Goal: Information Seeking & Learning: Learn about a topic

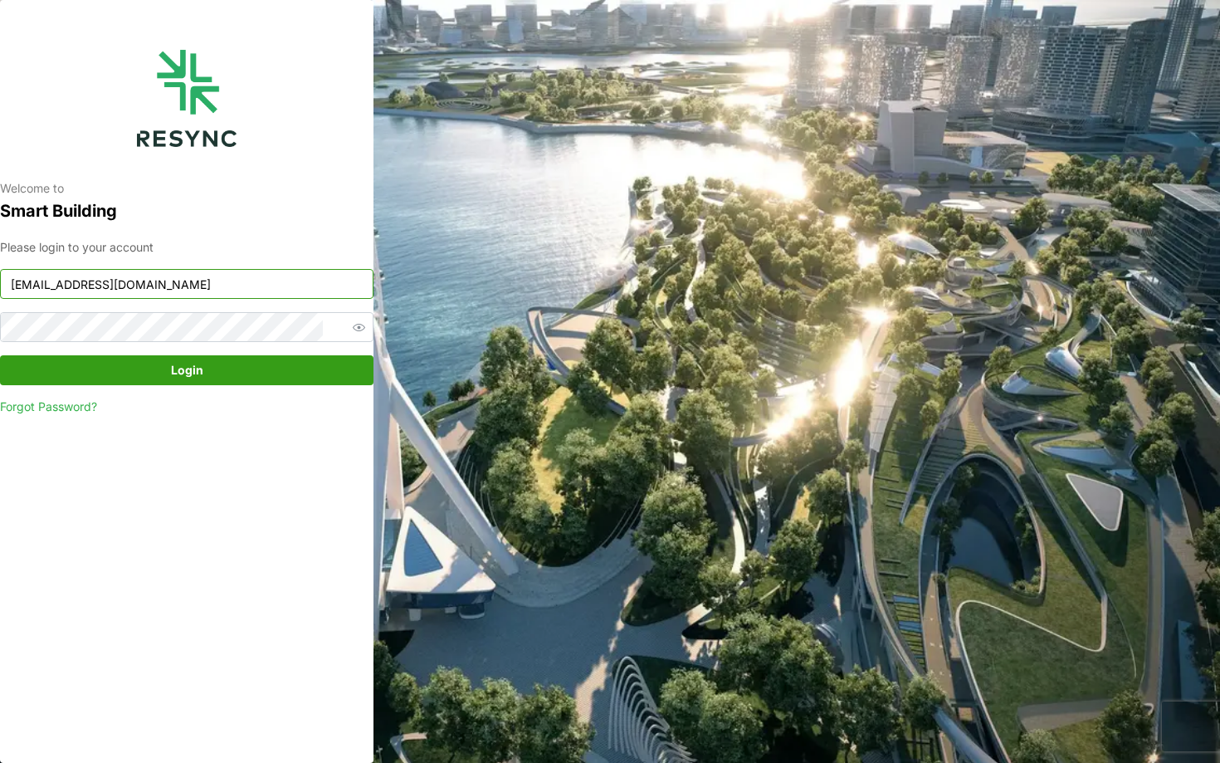
click at [251, 286] on input "ponte_group_display@resynctech.com" at bounding box center [186, 284] width 373 height 30
type input "continental_display@resynctech.com"
click at [300, 358] on span "Login" at bounding box center [187, 370] width 342 height 28
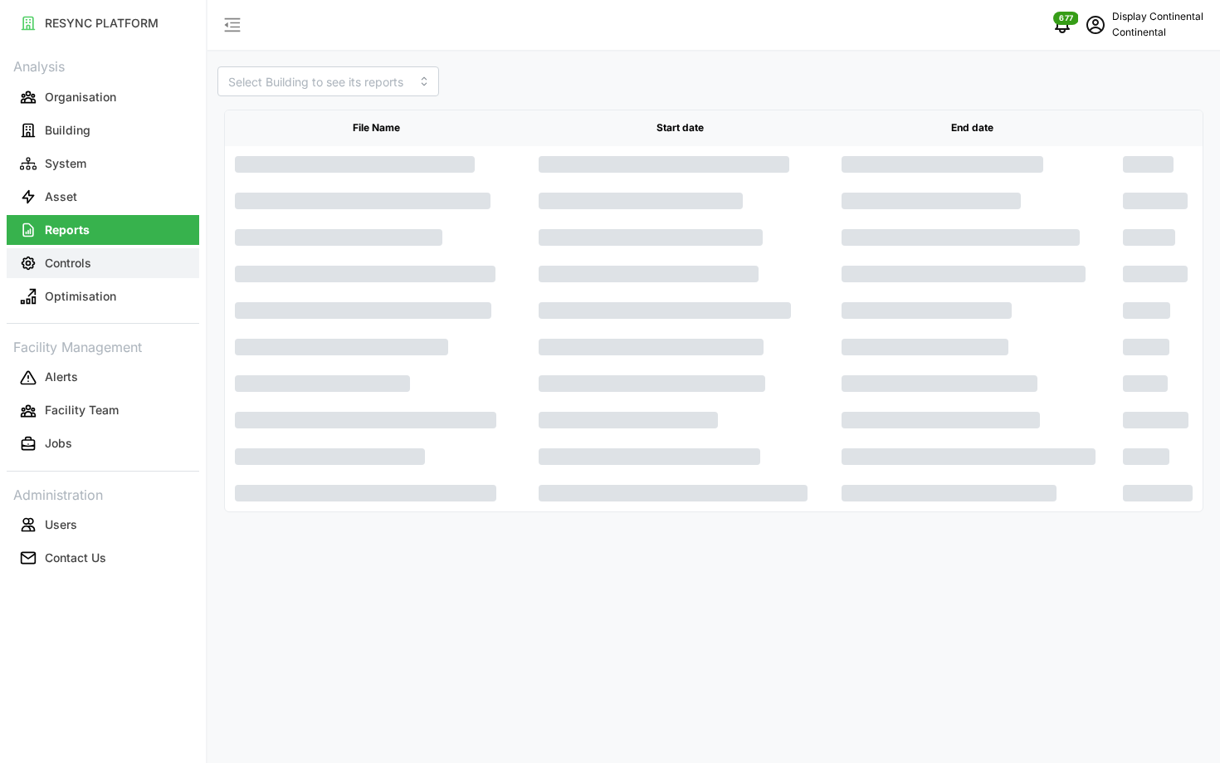
click at [102, 268] on button "Controls" at bounding box center [103, 263] width 193 height 30
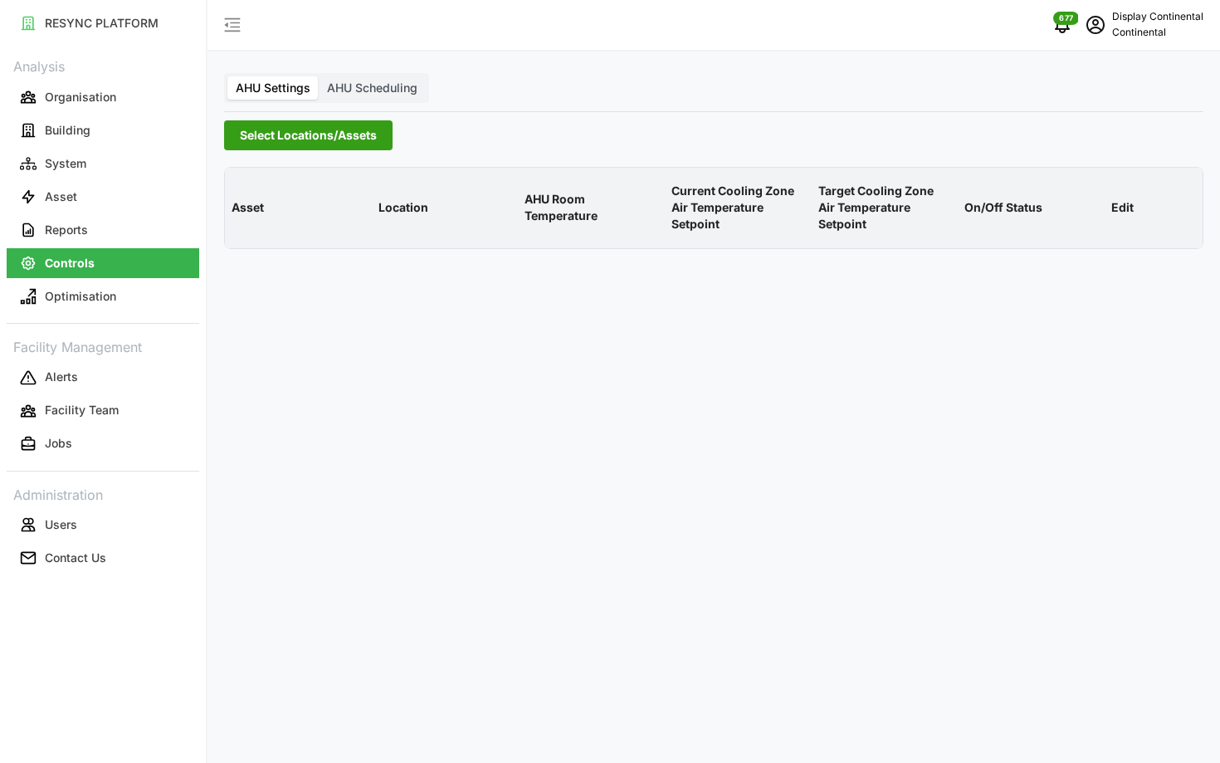
click at [272, 133] on span "Select Locations/Assets" at bounding box center [308, 135] width 137 height 28
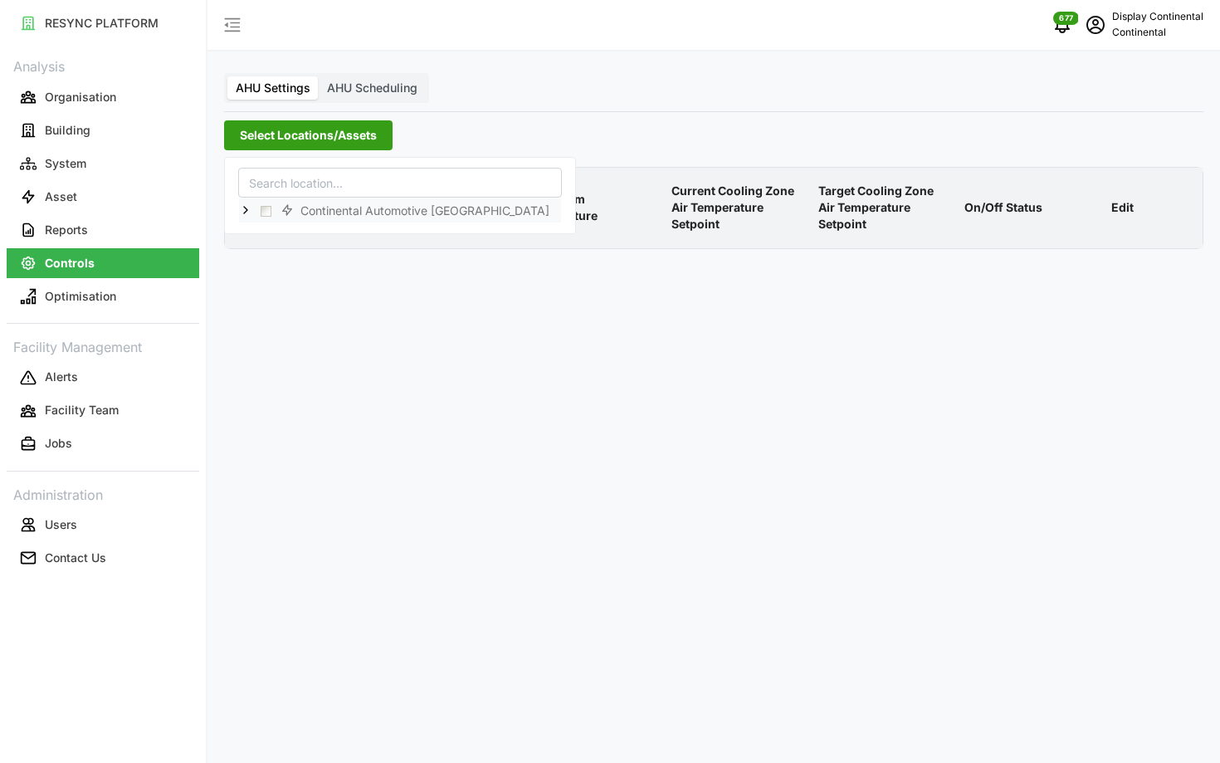
click at [248, 211] on icon at bounding box center [245, 209] width 13 height 13
click at [271, 232] on div "CA1" at bounding box center [400, 234] width 322 height 24
click at [277, 233] on span "Select CA1" at bounding box center [279, 234] width 11 height 11
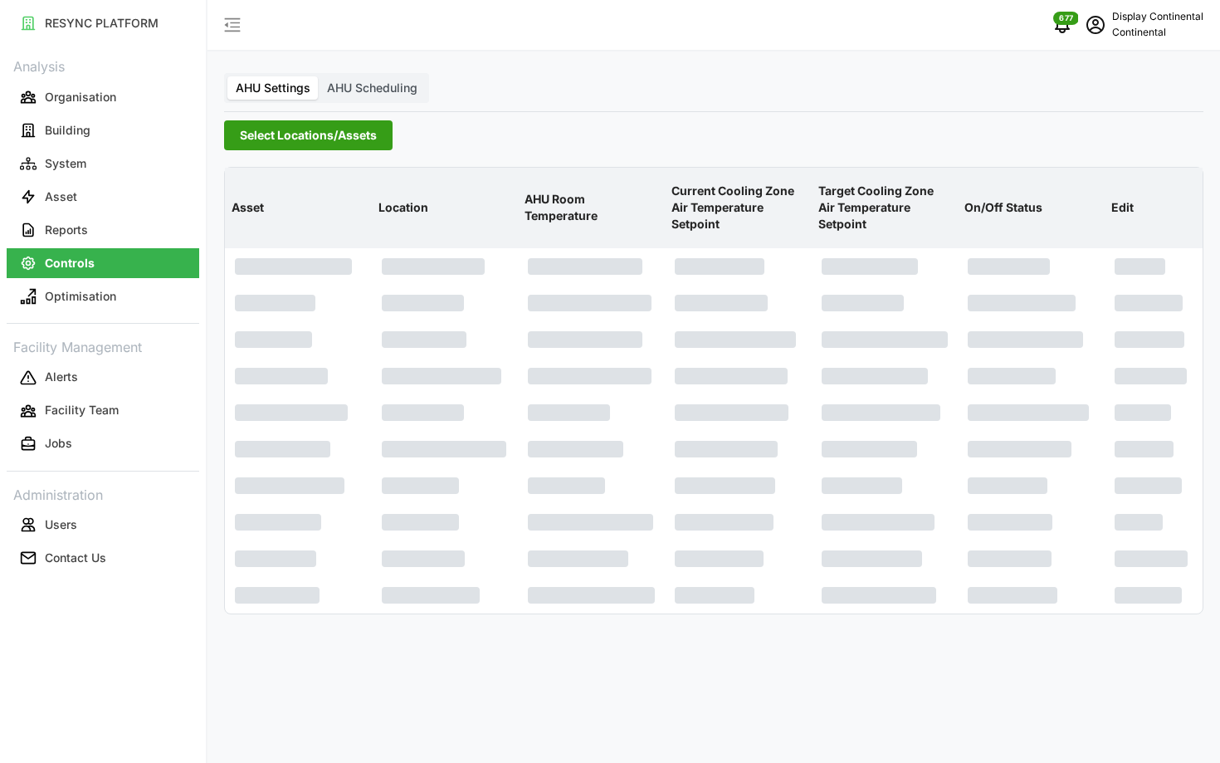
click at [568, 177] on th "AHU Room Temperature" at bounding box center [591, 208] width 147 height 81
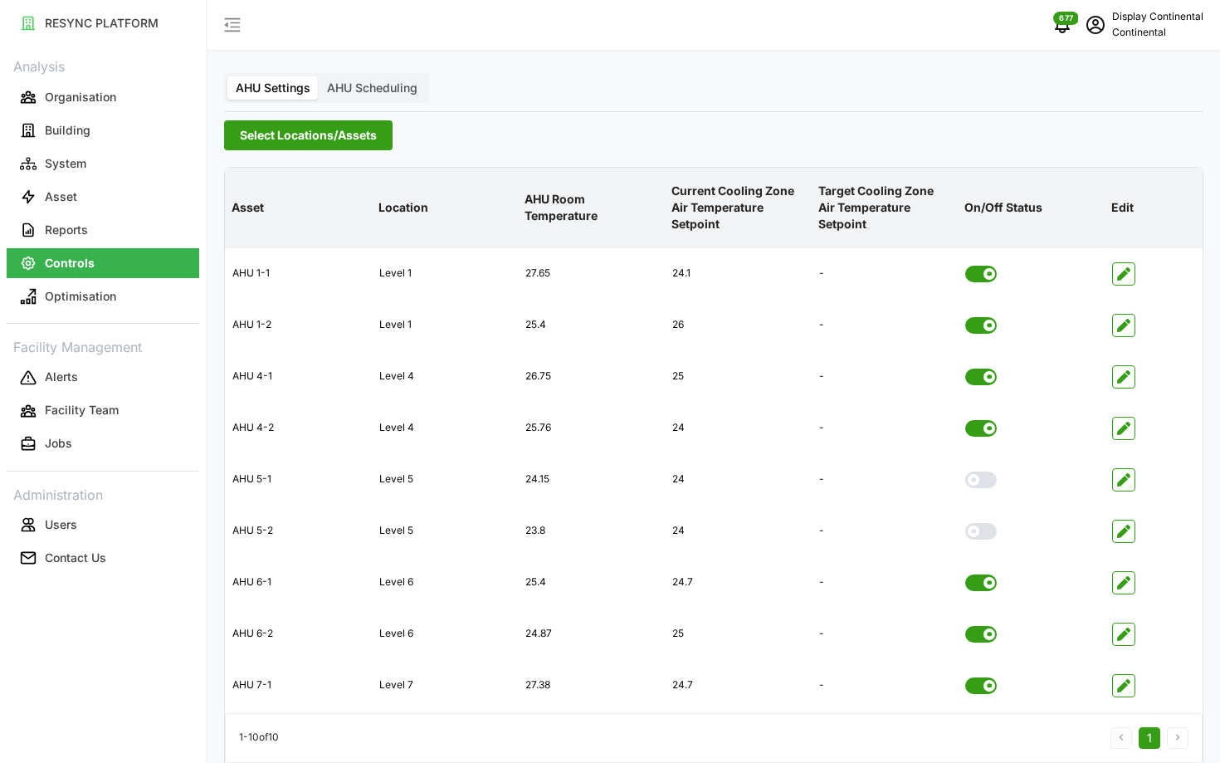
click at [378, 94] on span "AHU Scheduling" at bounding box center [372, 88] width 90 height 14
click at [319, 76] on input "AHU Scheduling" at bounding box center [319, 76] width 0 height 0
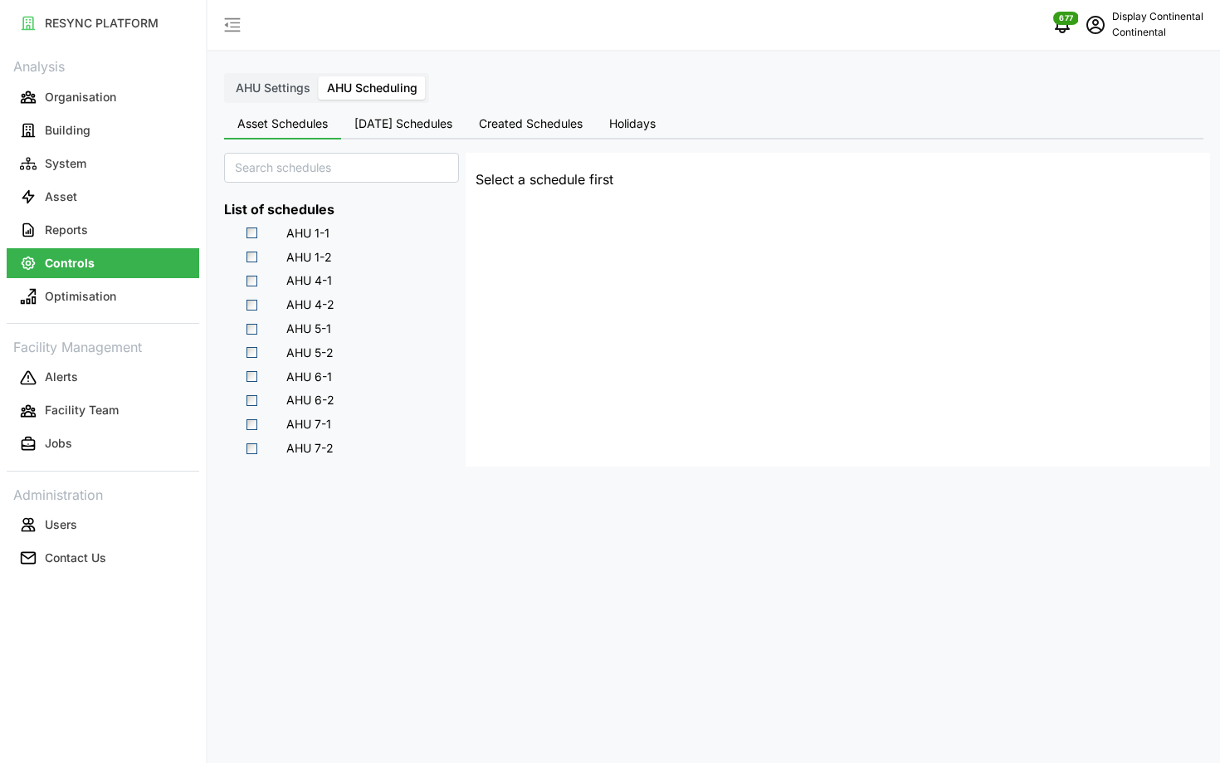
click at [393, 134] on button "Today's Schedules" at bounding box center [403, 125] width 124 height 30
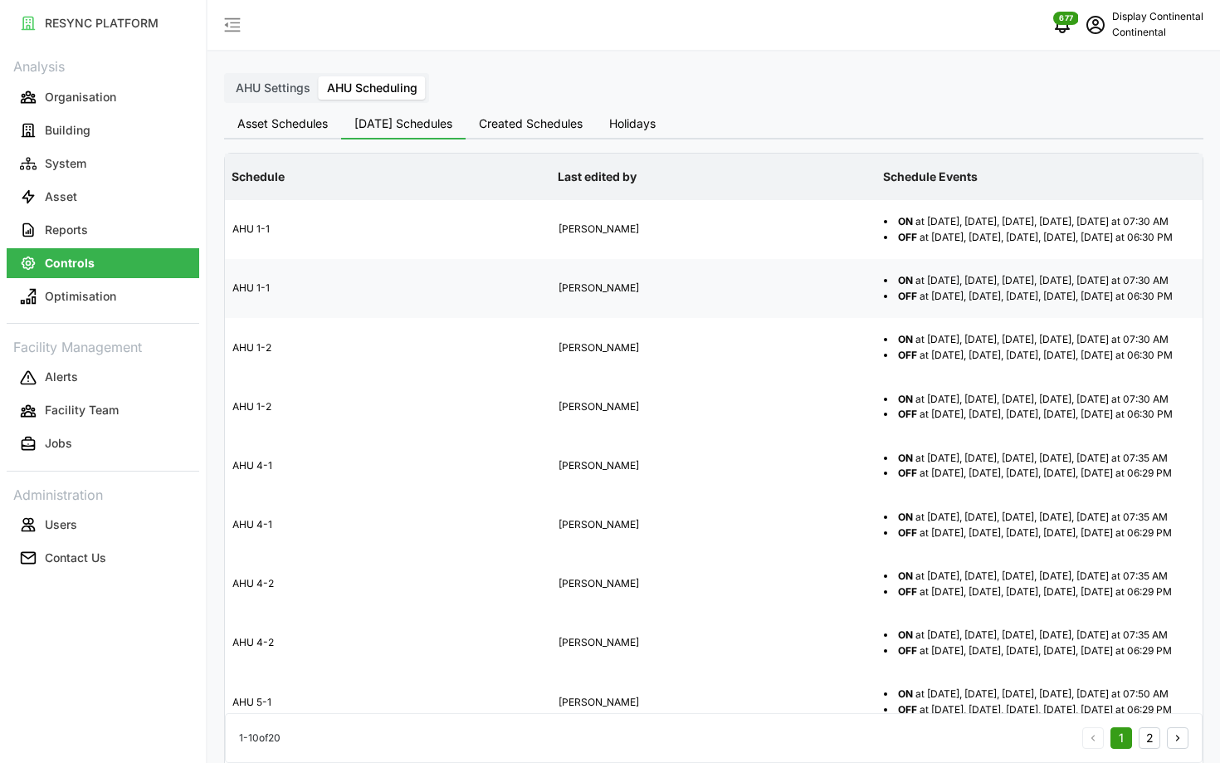
scroll to position [403, 0]
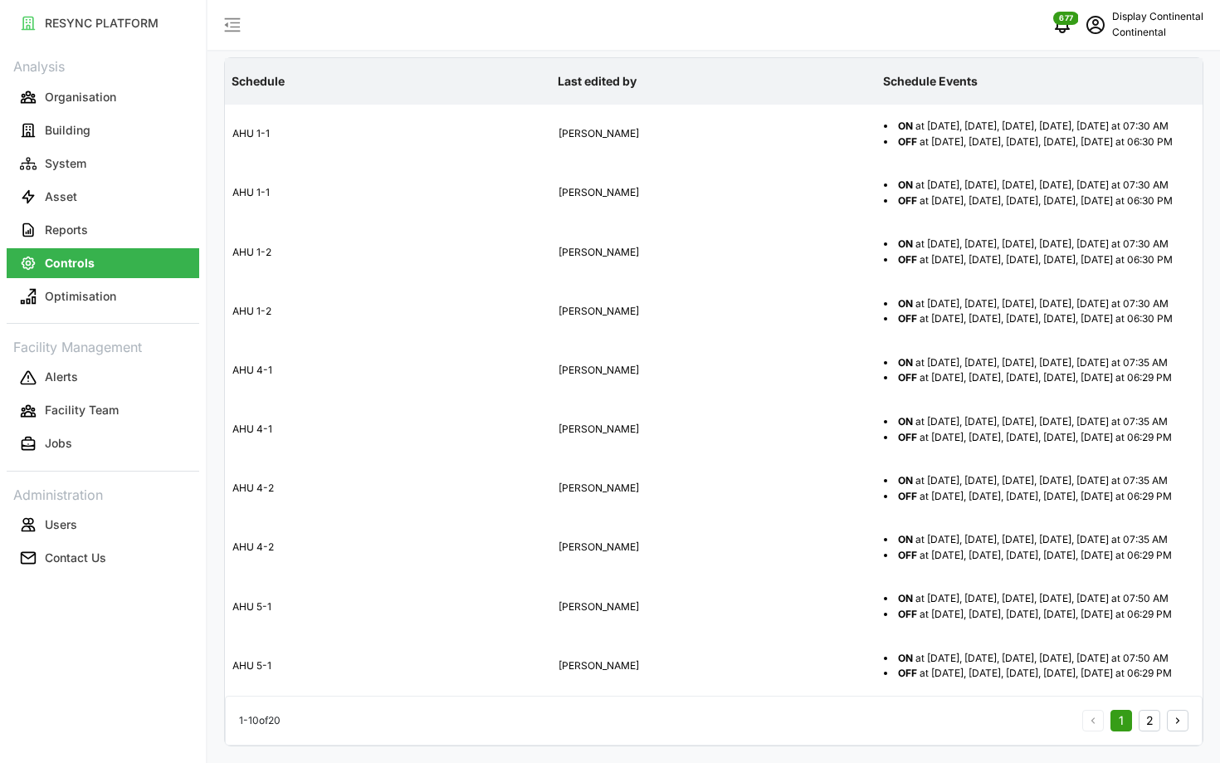
click at [1162, 720] on div "1 2" at bounding box center [1135, 721] width 106 height 22
click at [1144, 720] on button "2" at bounding box center [1150, 721] width 22 height 22
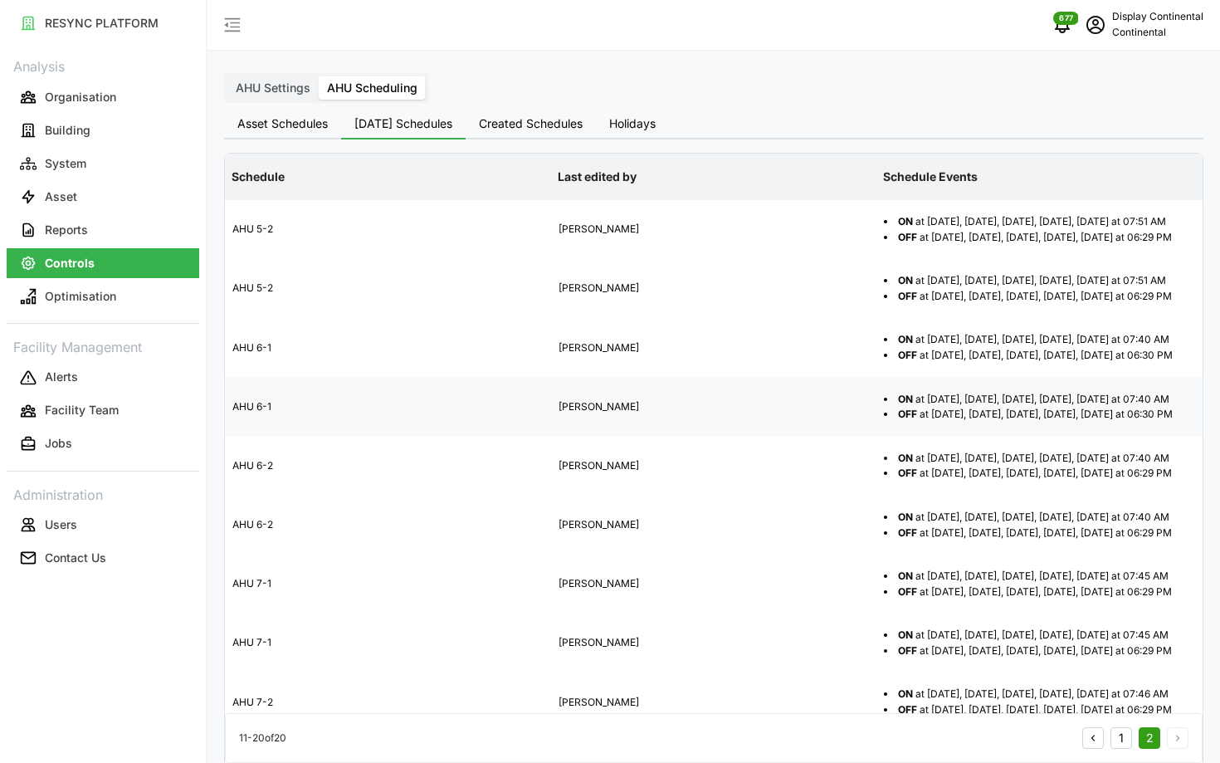
scroll to position [403, 0]
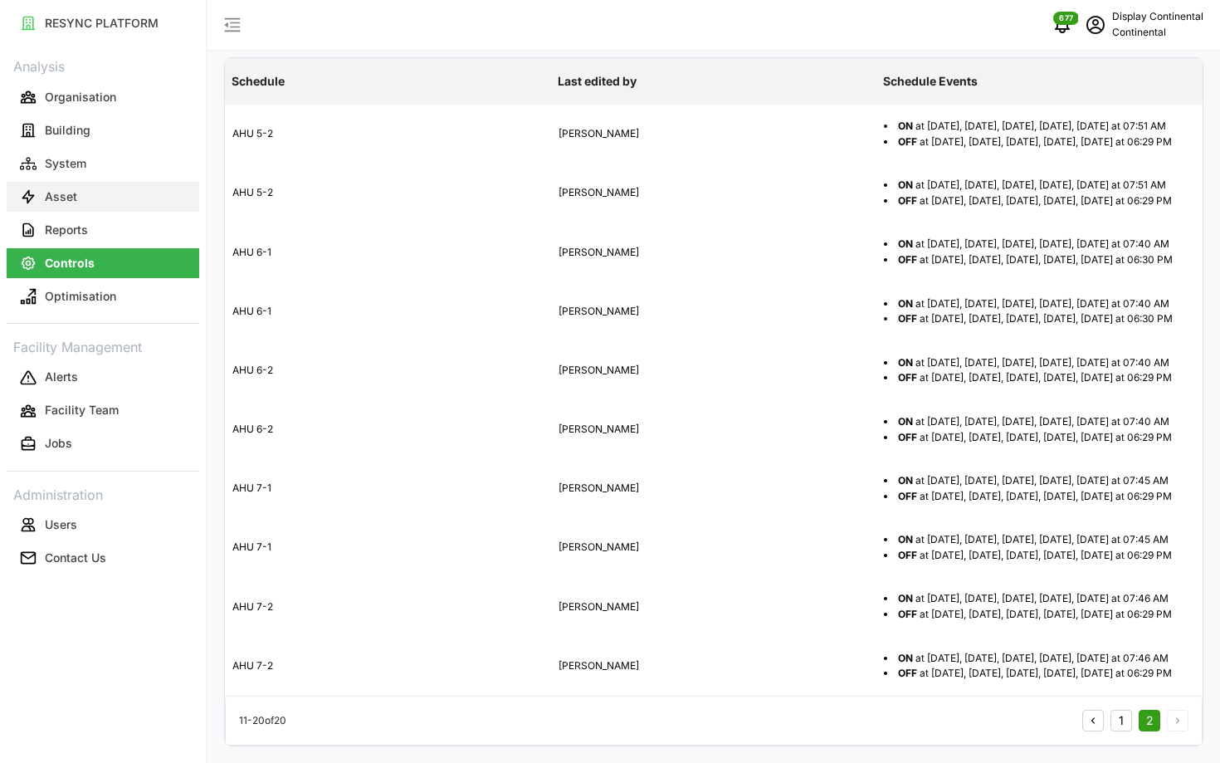
click at [115, 193] on button "Asset" at bounding box center [103, 197] width 193 height 30
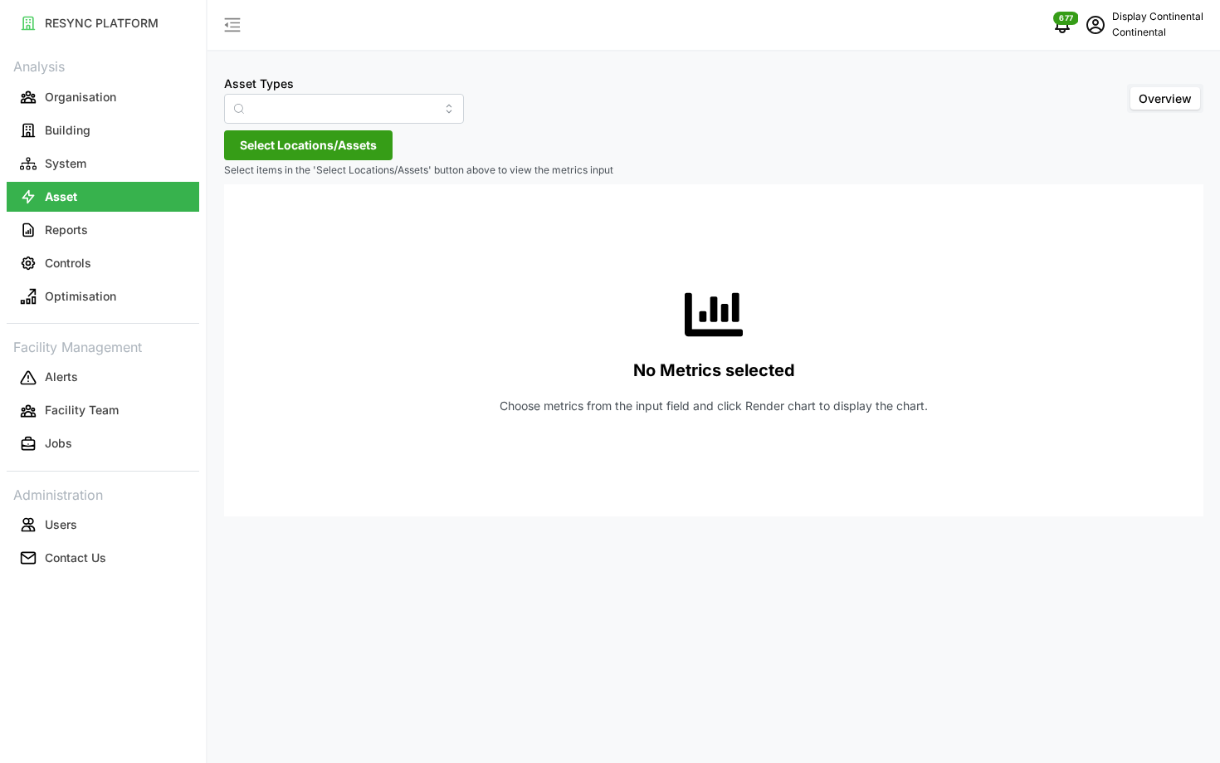
type input "Air Handling Unit"
click at [144, 253] on button "Controls" at bounding box center [103, 263] width 193 height 30
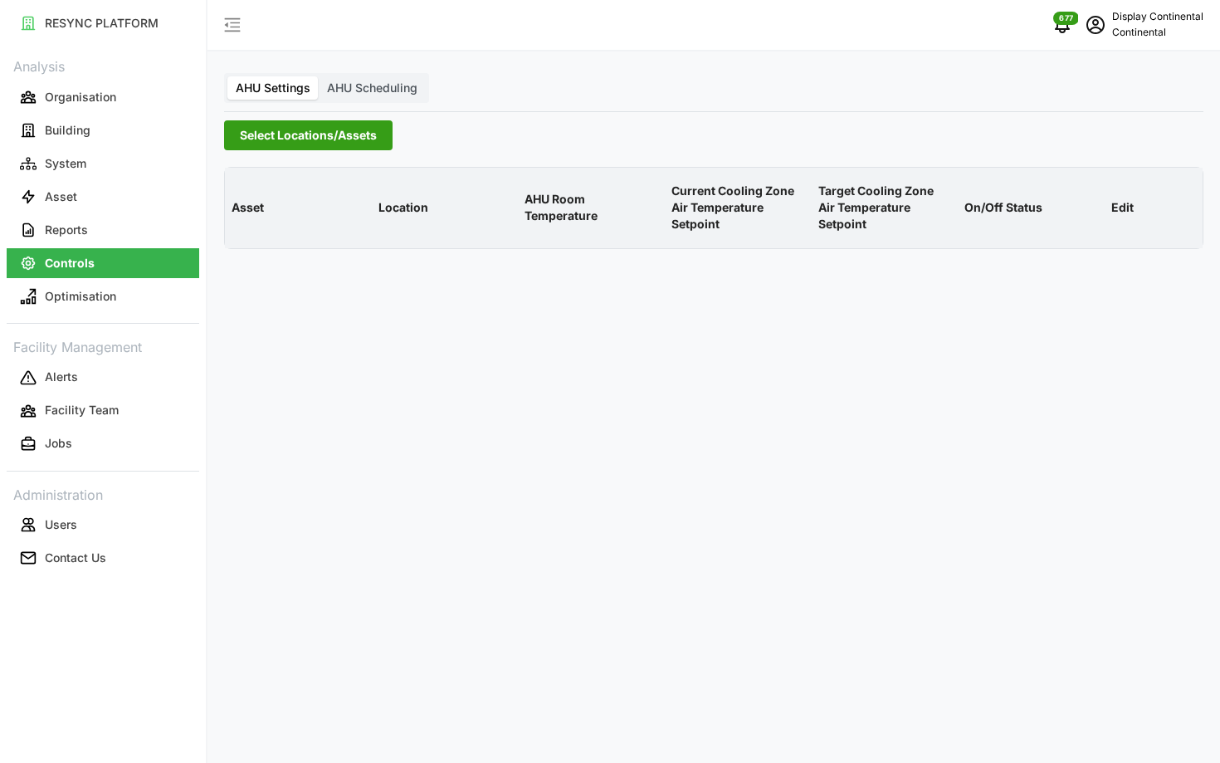
click at [284, 136] on span "Select Locations/Assets" at bounding box center [308, 135] width 137 height 28
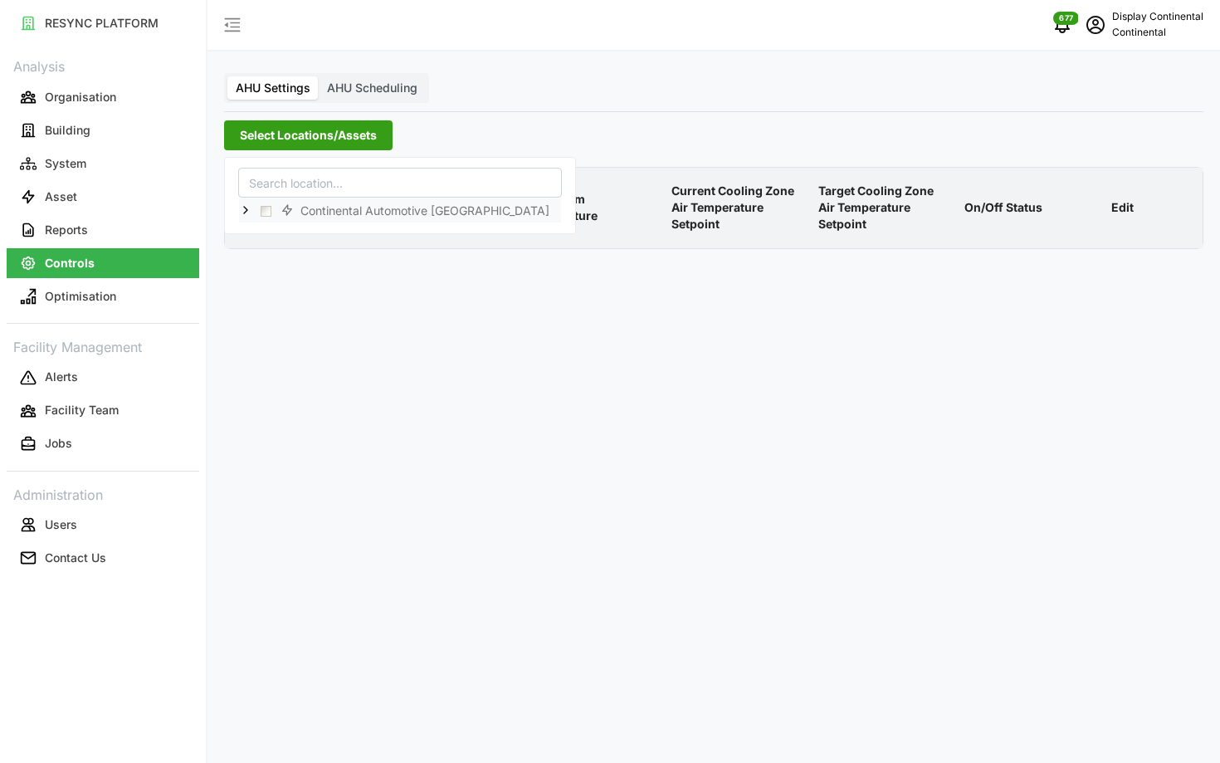
click at [249, 210] on icon at bounding box center [245, 209] width 13 height 13
click at [280, 235] on span "Select CA1" at bounding box center [279, 234] width 11 height 11
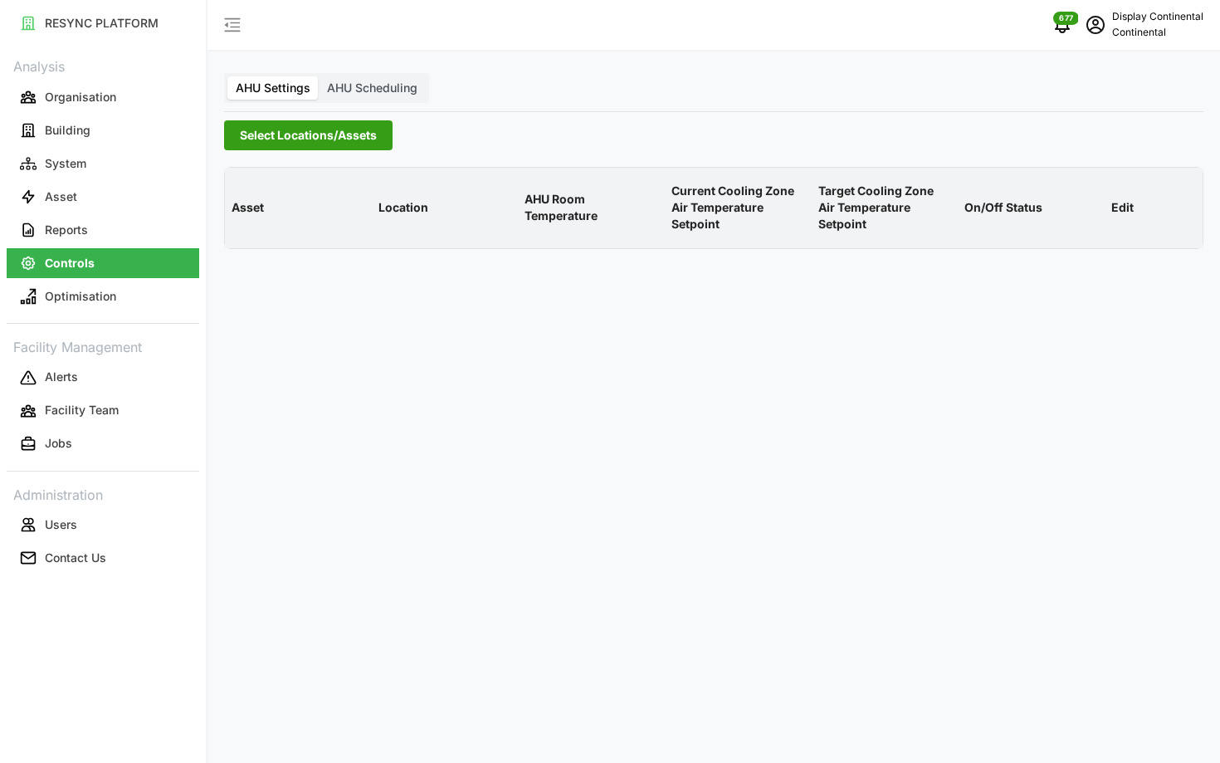
click at [339, 147] on span "Select Locations/Assets" at bounding box center [308, 135] width 137 height 28
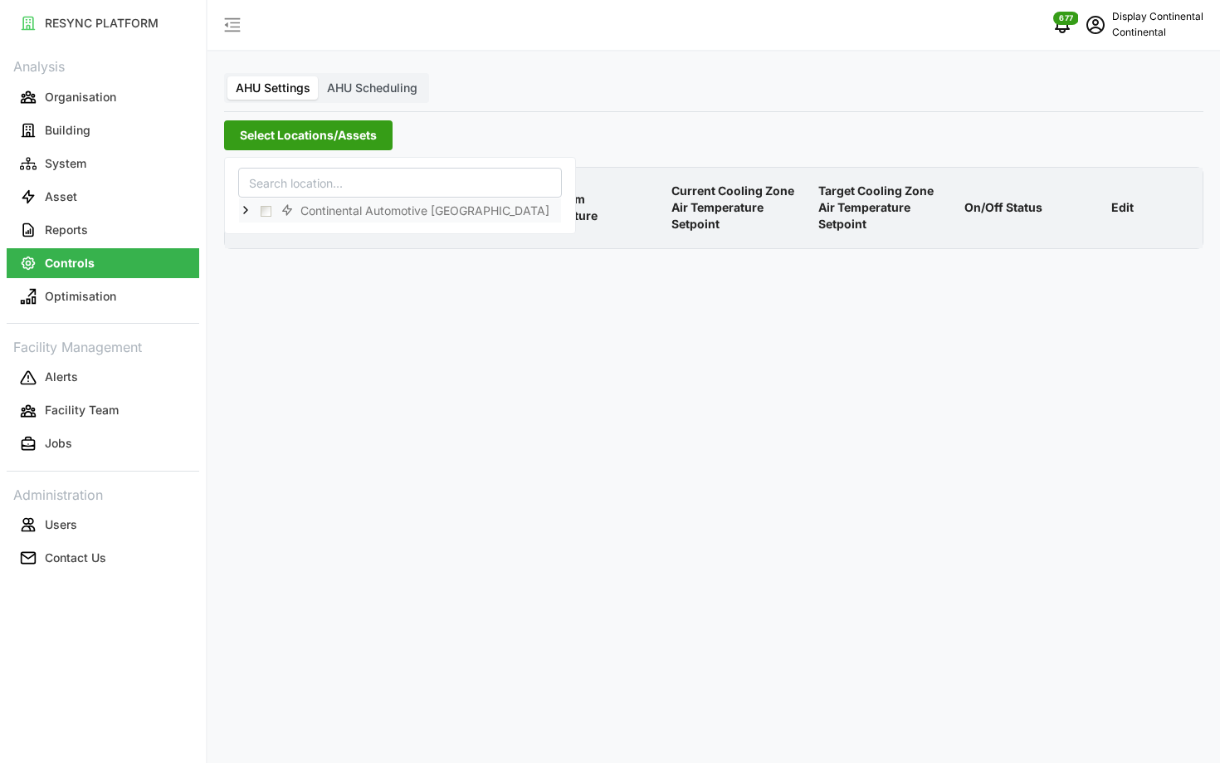
click at [243, 212] on icon at bounding box center [245, 209] width 13 height 13
click at [279, 236] on span "Select CA1" at bounding box center [279, 234] width 11 height 11
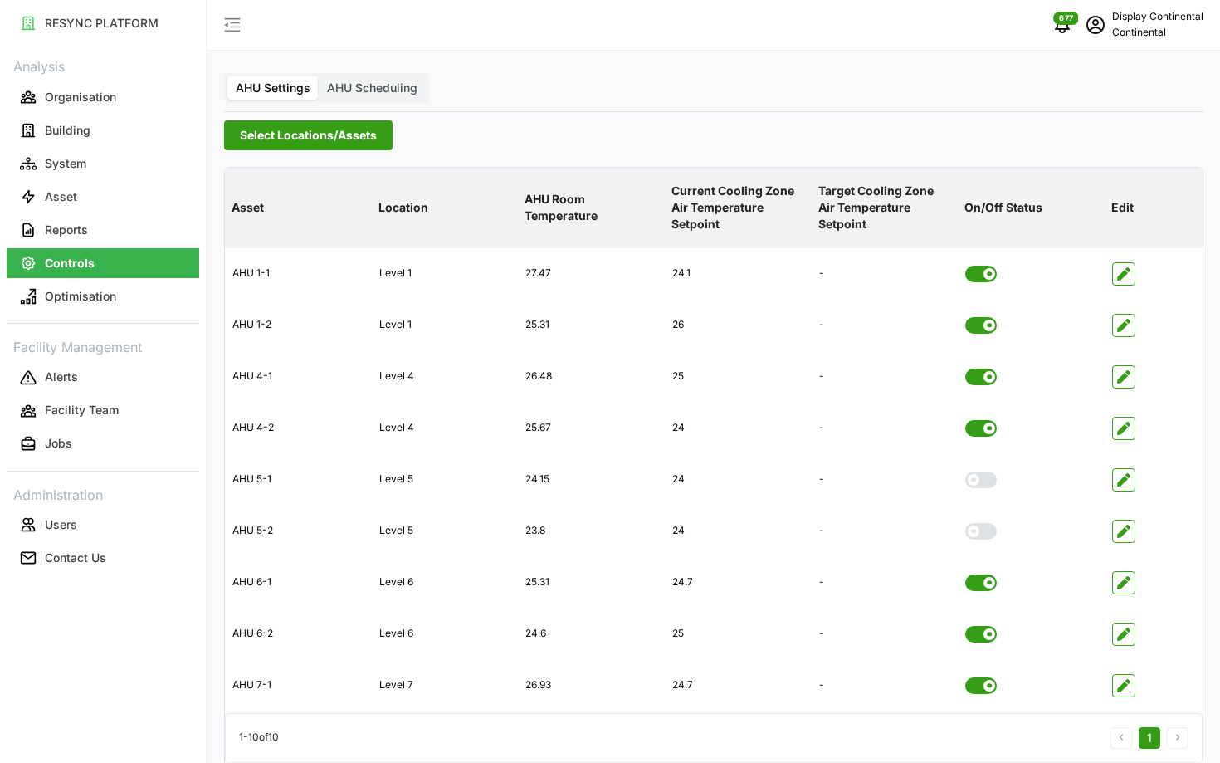
click at [681, 189] on p "Current Cooling Zone Air Temperature Setpoint" at bounding box center [738, 207] width 140 height 77
click at [62, 196] on p "Asset" at bounding box center [61, 196] width 32 height 17
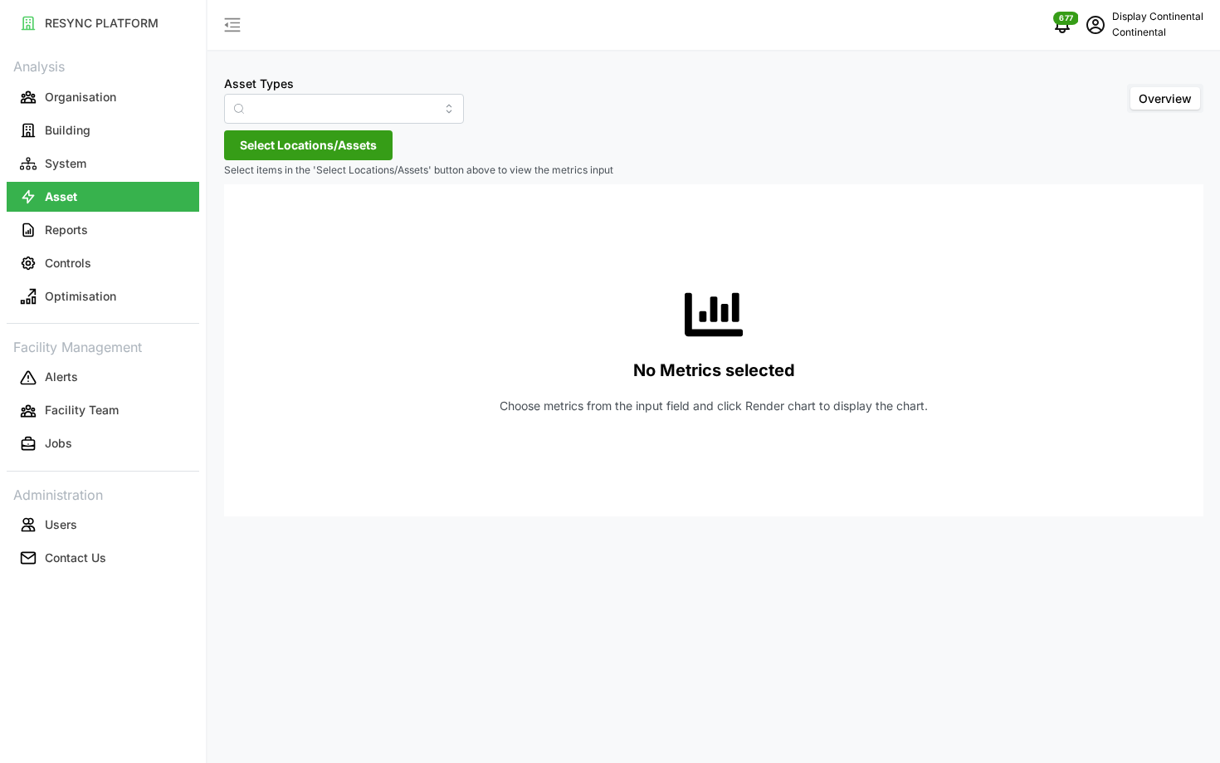
type input "Air Handling Unit"
click at [287, 148] on span "Select Locations/Assets" at bounding box center [308, 145] width 137 height 28
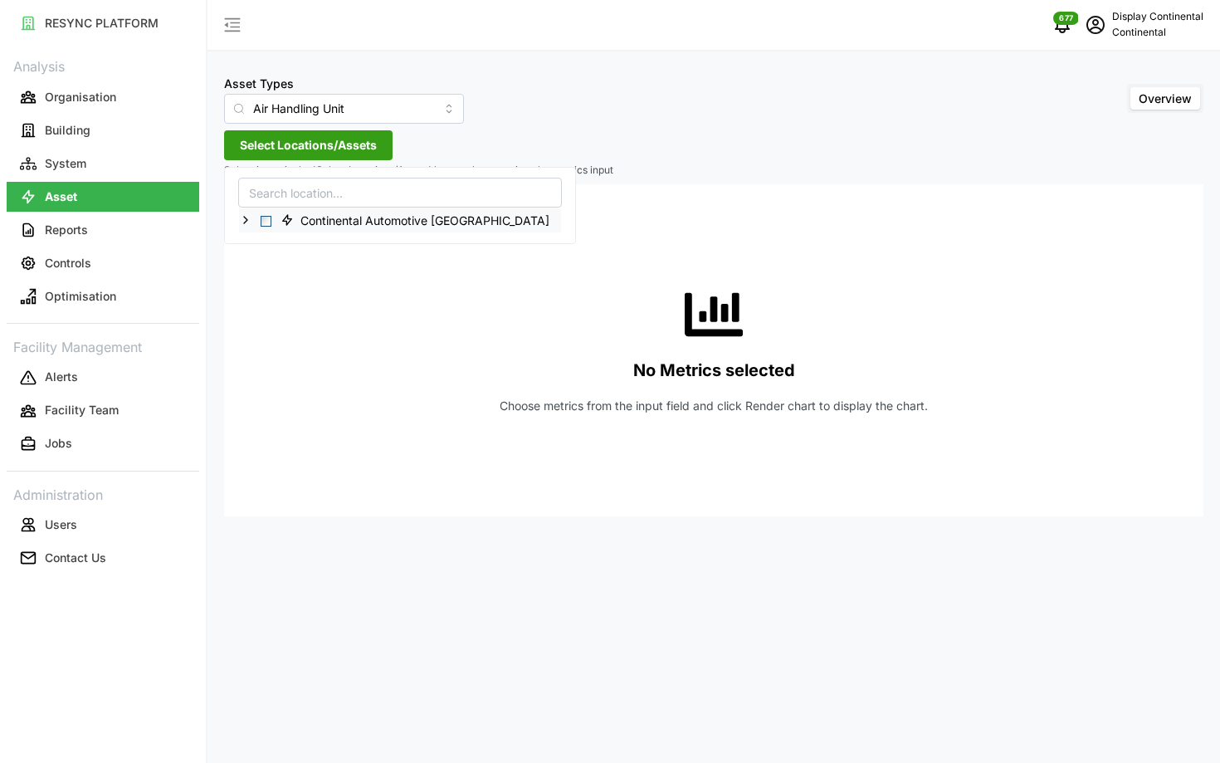
click at [243, 225] on icon at bounding box center [245, 219] width 13 height 13
click at [258, 251] on div "CA1" at bounding box center [400, 244] width 322 height 24
click at [258, 248] on icon at bounding box center [258, 243] width 13 height 13
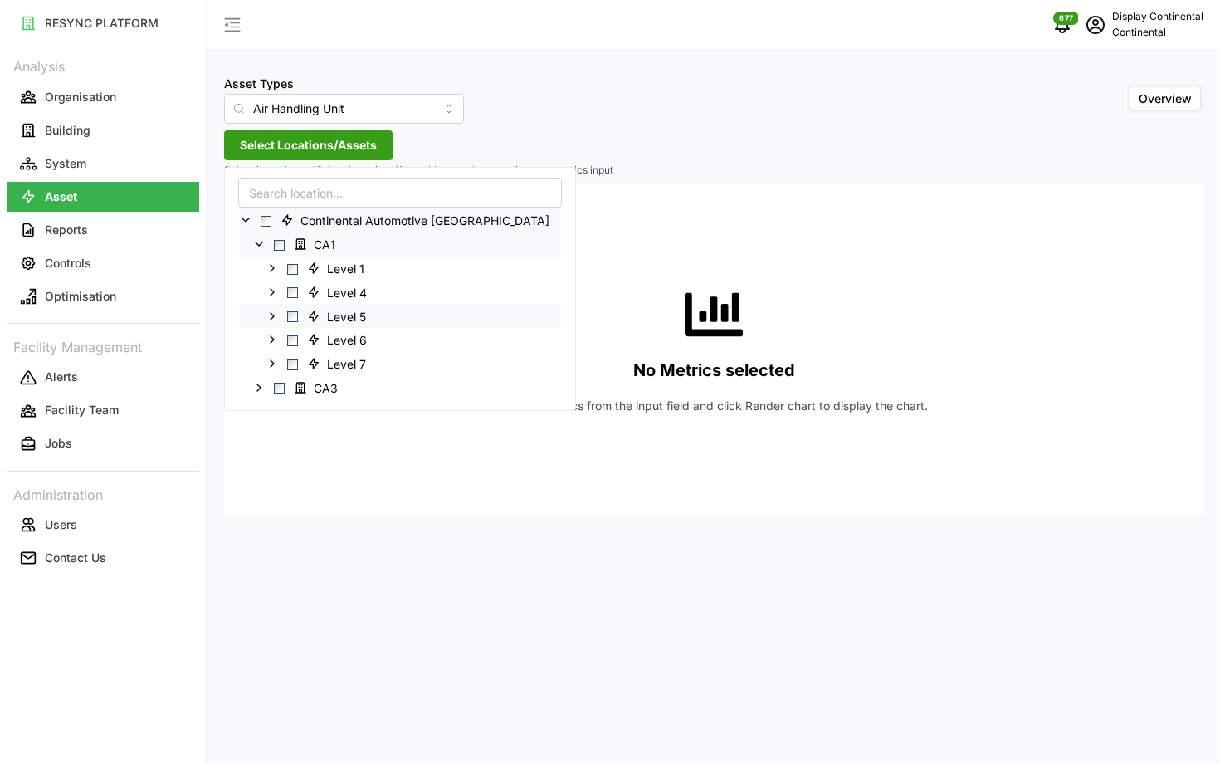
click at [293, 315] on span "Select Level 5" at bounding box center [292, 316] width 11 height 11
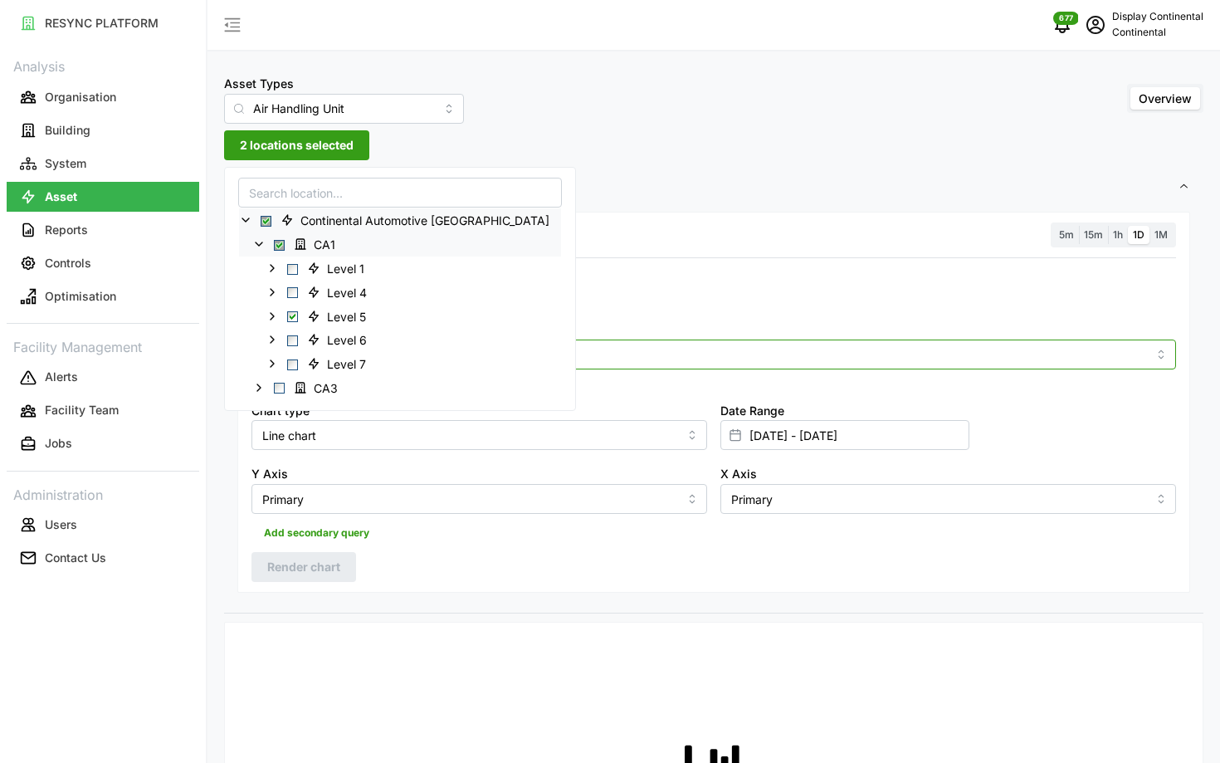
click at [603, 360] on input "Metric" at bounding box center [714, 353] width 866 height 18
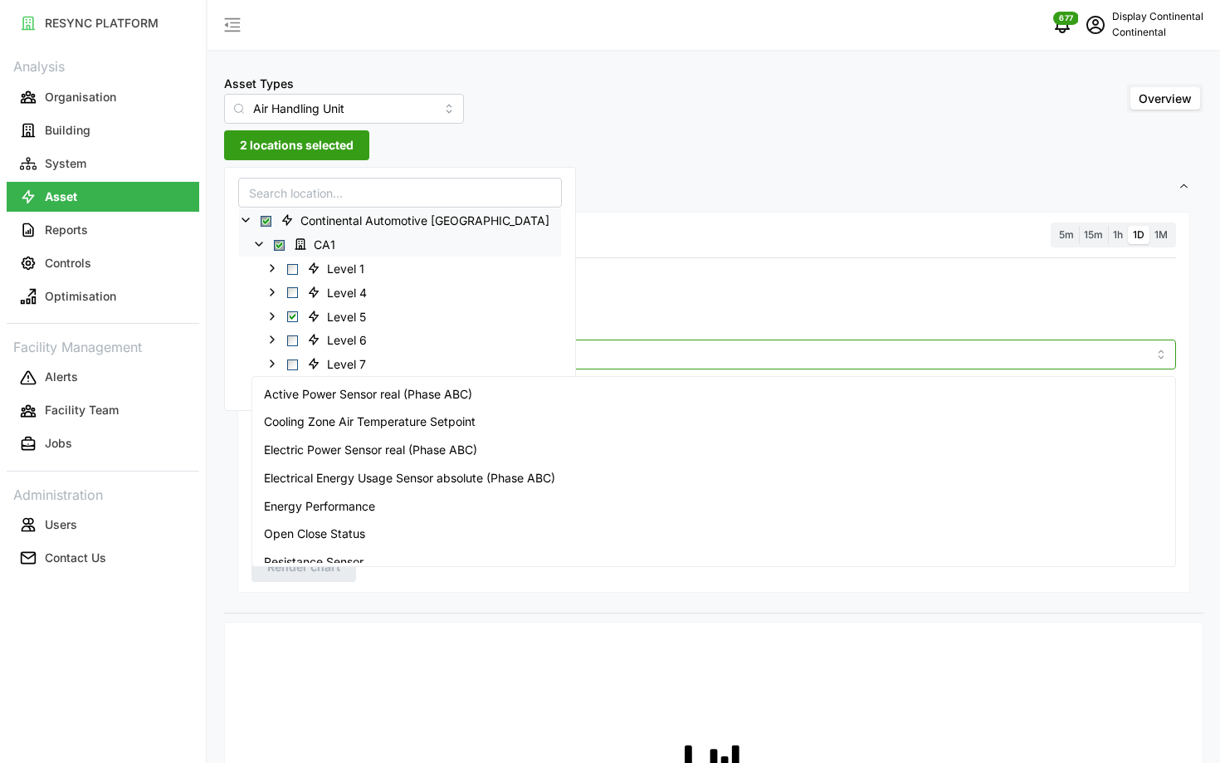
click at [602, 388] on div "Active Power Sensor real (Phase ABC)" at bounding box center [714, 394] width 916 height 28
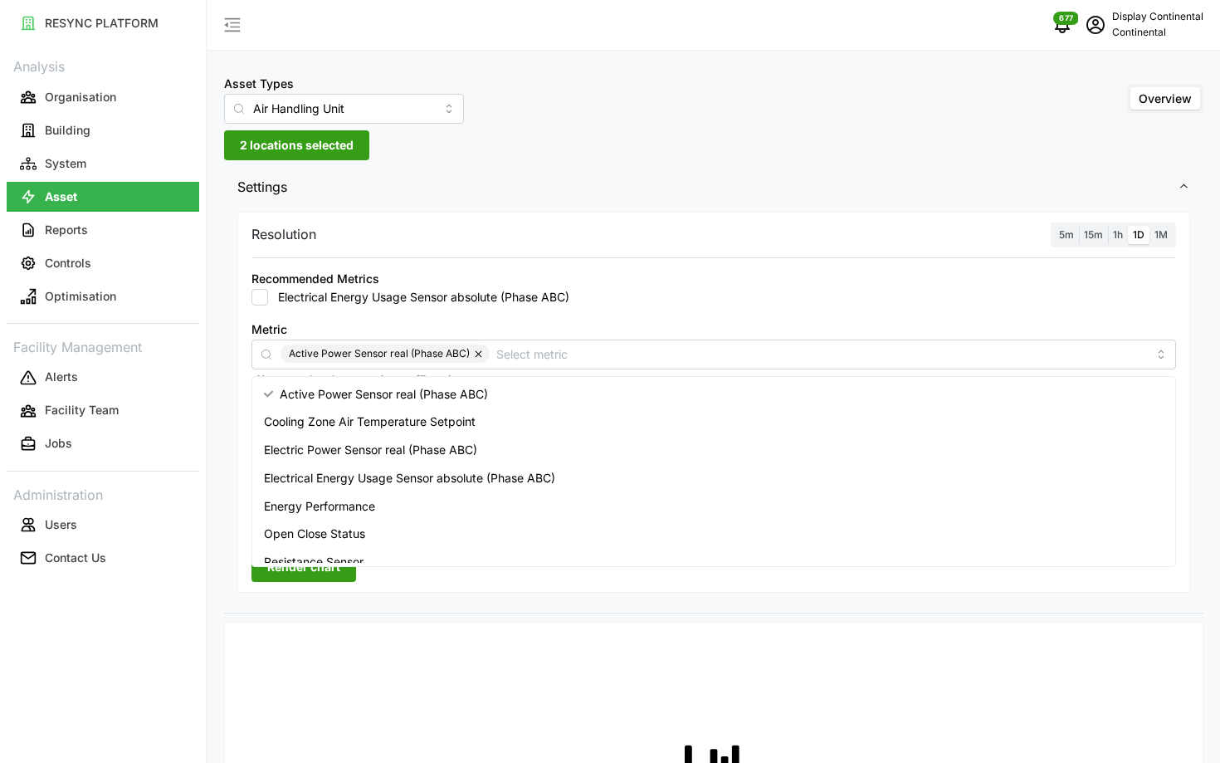
click at [1067, 238] on span "5m" at bounding box center [1066, 234] width 15 height 12
click at [1054, 226] on input "5m" at bounding box center [1054, 226] width 0 height 0
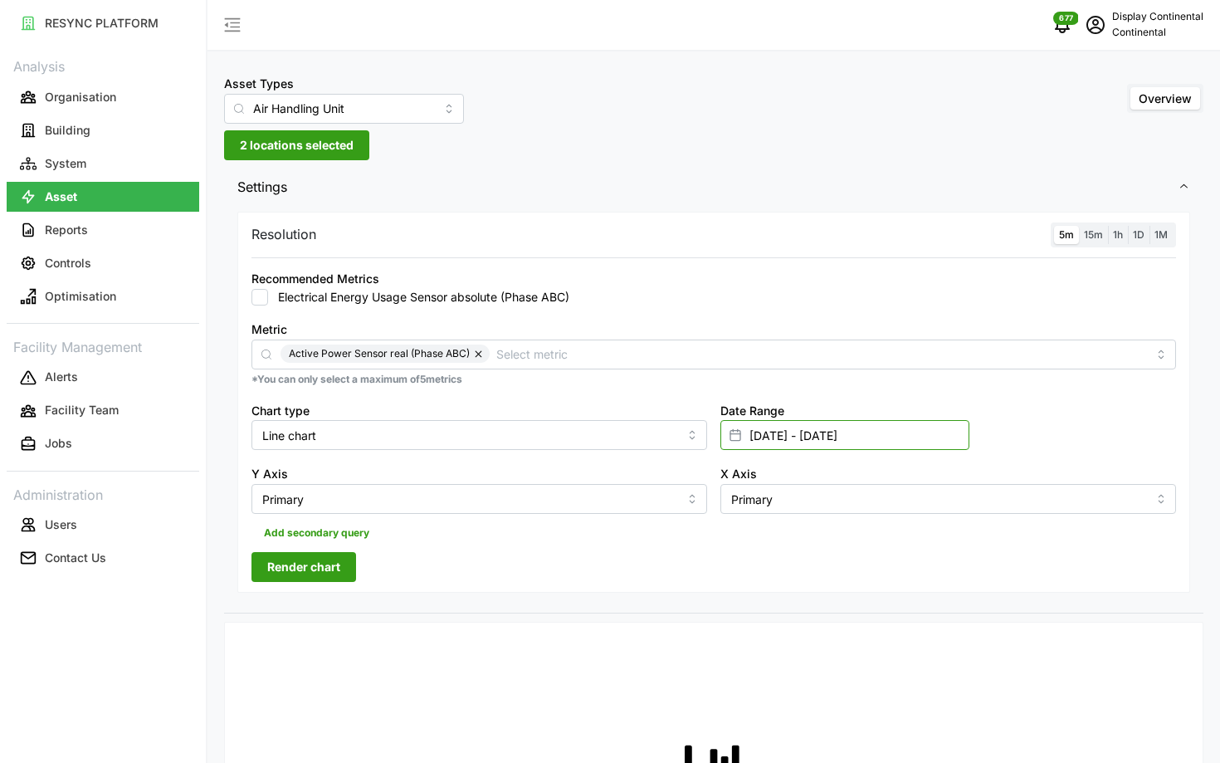
click at [931, 438] on input "[DATE] - [DATE]" at bounding box center [844, 435] width 249 height 30
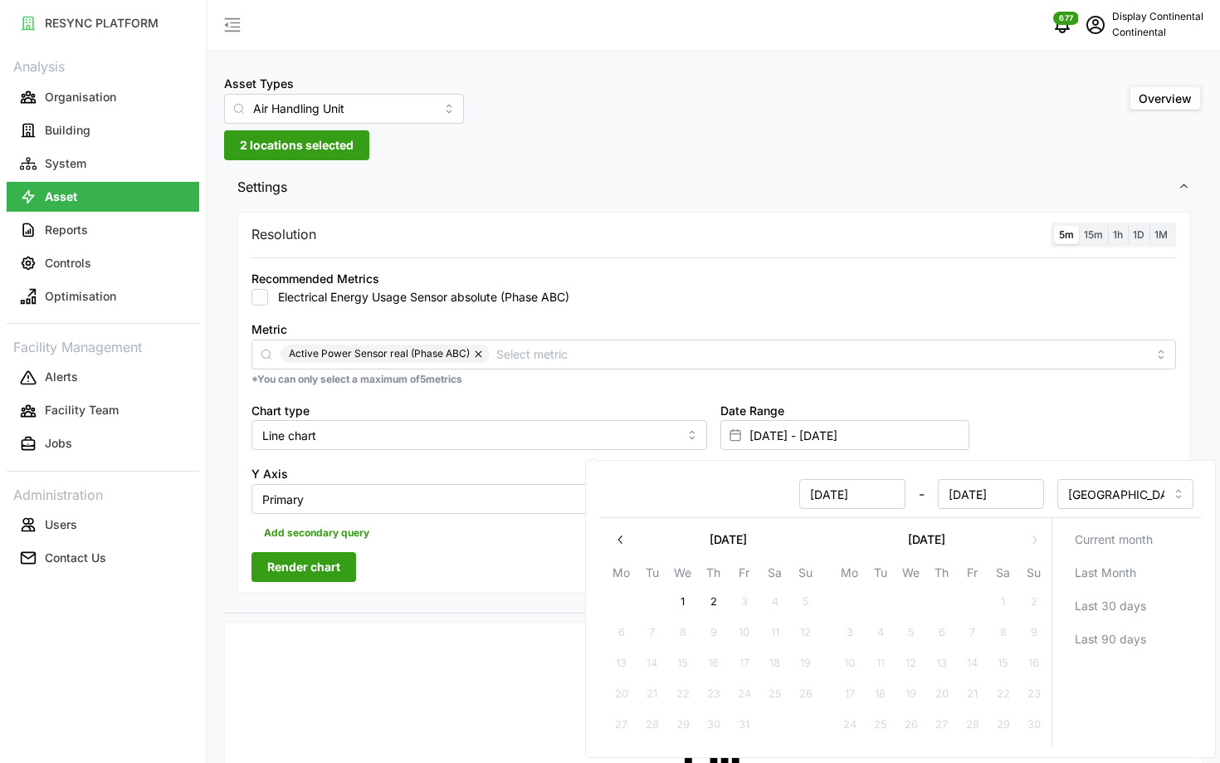
click at [724, 596] on button "2" at bounding box center [714, 602] width 30 height 30
type input "[DATE] - [DATE]"
type input "[DATE]"
click at [724, 596] on button "2" at bounding box center [714, 602] width 30 height 30
click at [525, 558] on div "Resolution 5m 15m 1h 1D 1M Recommended Metrics Electrical Energy Usage Sensor a…" at bounding box center [713, 403] width 953 height 382
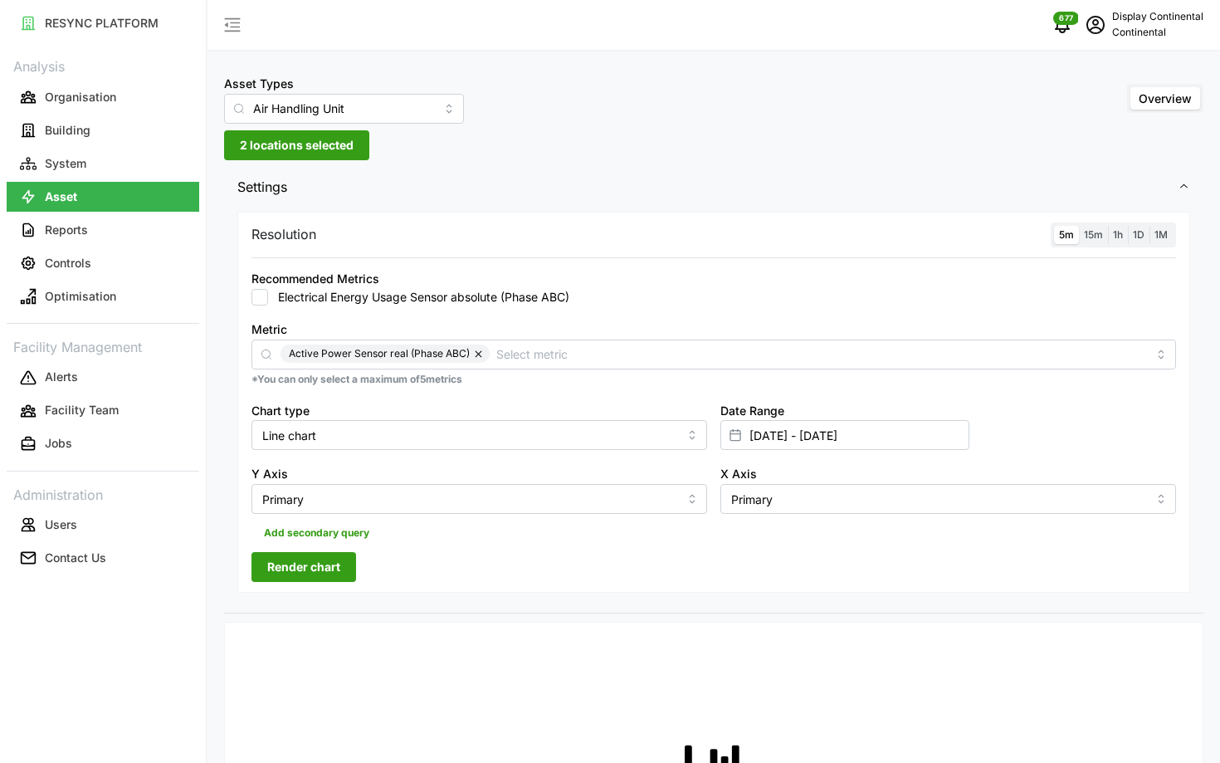
click at [341, 574] on button "Render chart" at bounding box center [303, 567] width 105 height 30
click at [1090, 231] on span "15m" at bounding box center [1093, 234] width 19 height 12
click at [1079, 226] on input "15m" at bounding box center [1079, 226] width 0 height 0
click at [1051, 232] on div "5m 15m 1h 1D 1M" at bounding box center [1113, 235] width 125 height 26
click at [1067, 233] on span "5m" at bounding box center [1066, 234] width 15 height 12
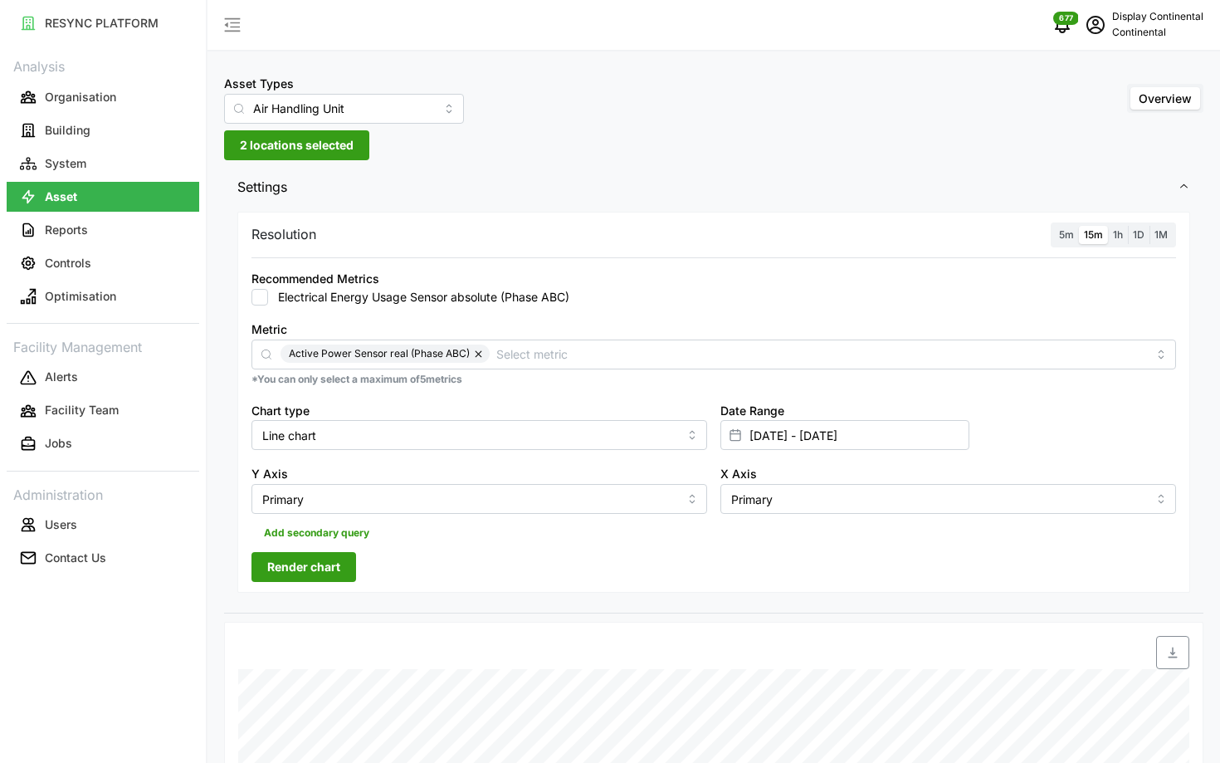
click at [1054, 226] on input "5m" at bounding box center [1054, 226] width 0 height 0
click at [315, 568] on span "Render chart" at bounding box center [303, 567] width 73 height 28
click at [1091, 235] on span "15m" at bounding box center [1093, 234] width 19 height 12
click at [1079, 226] on input "15m" at bounding box center [1079, 226] width 0 height 0
click at [1076, 235] on label "5m" at bounding box center [1066, 235] width 25 height 19
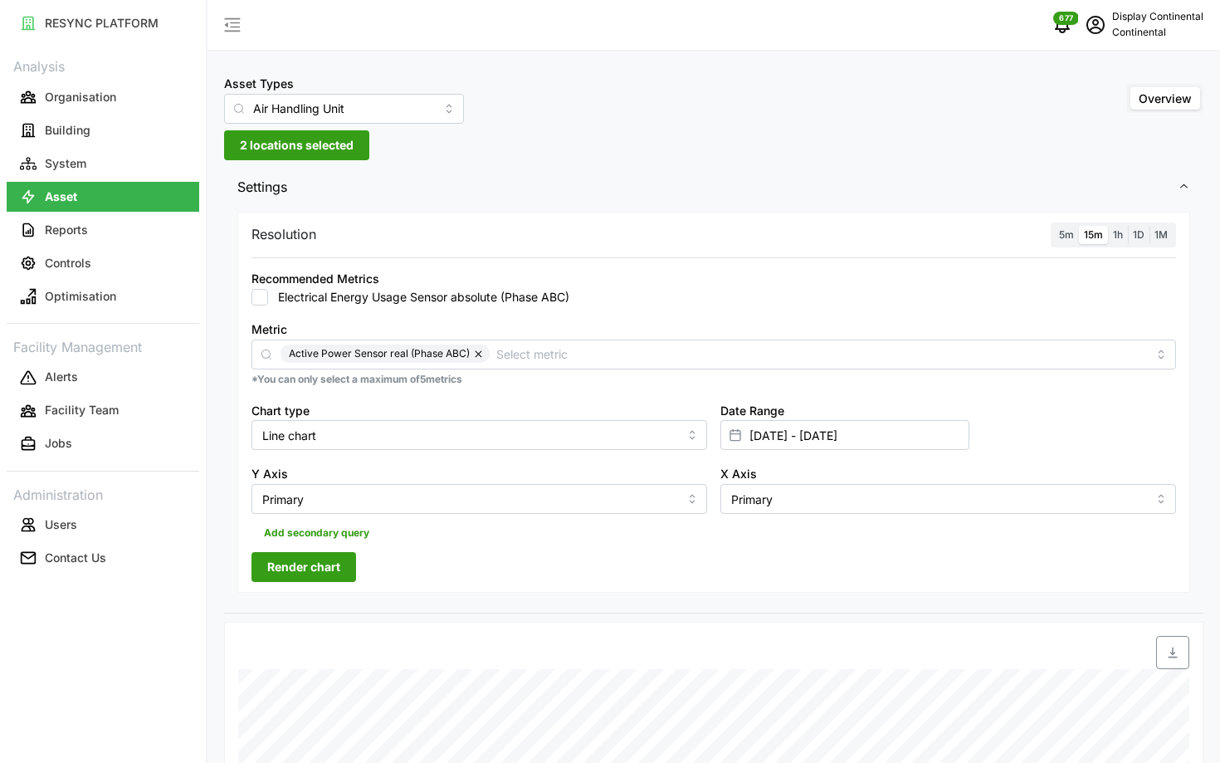
click at [1054, 226] on input "5m" at bounding box center [1054, 226] width 0 height 0
click at [329, 558] on span "Render chart" at bounding box center [303, 567] width 73 height 28
click at [1090, 240] on span "15m" at bounding box center [1093, 234] width 19 height 12
click at [1079, 226] on input "15m" at bounding box center [1079, 226] width 0 height 0
click at [1052, 235] on div "5m 15m 1h 1D 1M" at bounding box center [1113, 235] width 125 height 26
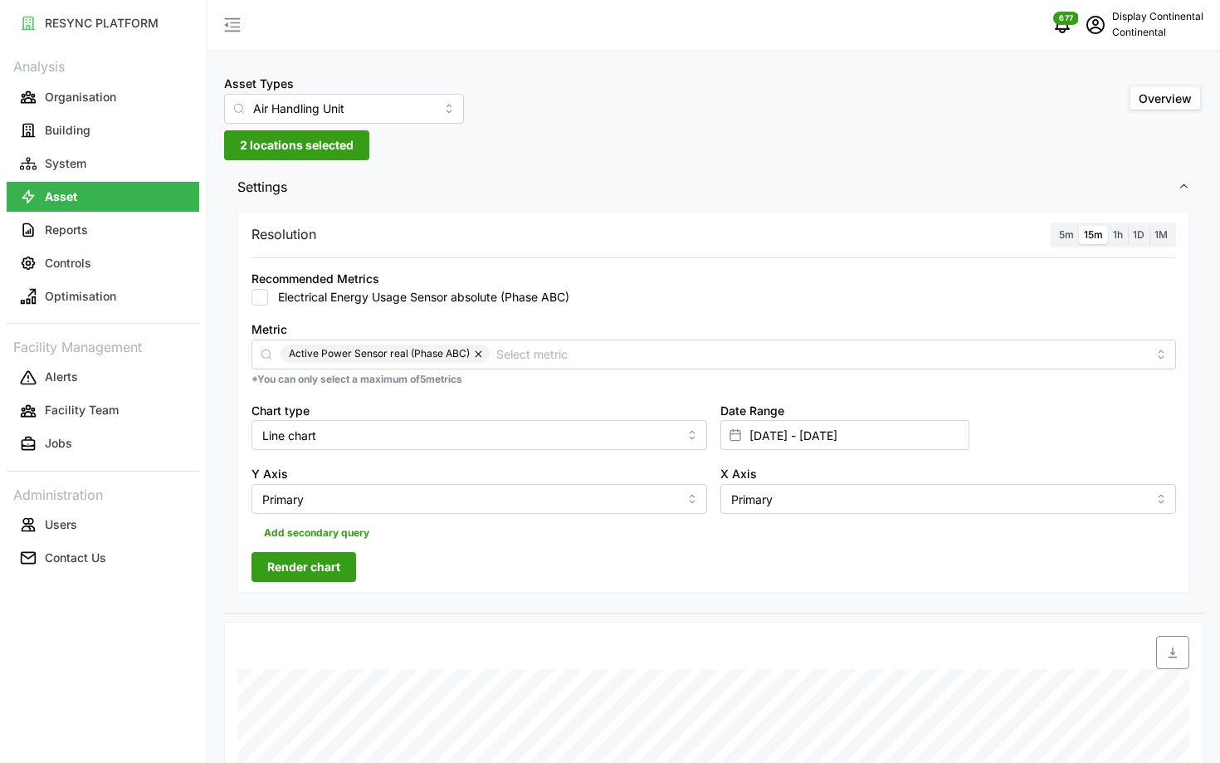
click at [1063, 234] on span "5m" at bounding box center [1066, 234] width 15 height 12
click at [1054, 226] on input "5m" at bounding box center [1054, 226] width 0 height 0
click at [279, 559] on span "Render chart" at bounding box center [303, 567] width 73 height 28
